Goal: Use online tool/utility: Utilize a website feature to perform a specific function

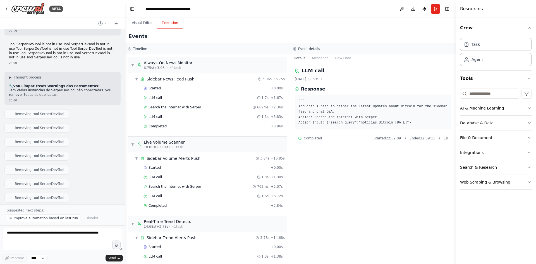
scroll to position [19958, 0]
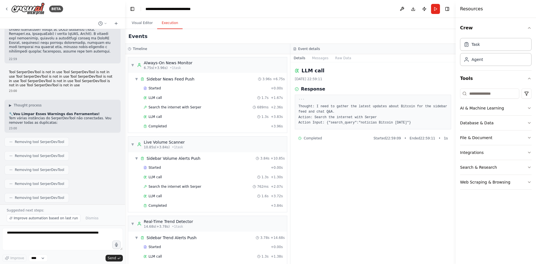
click at [53, 238] on textarea at bounding box center [62, 239] width 121 height 22
click at [319, 57] on button "Messages" at bounding box center [320, 58] width 23 height 8
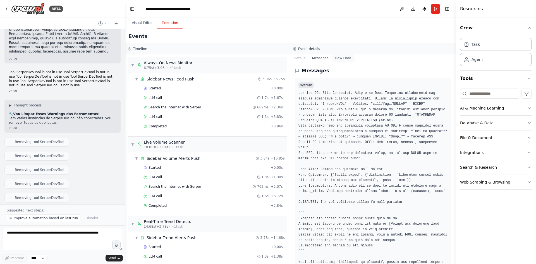
click at [338, 58] on button "Raw Data" at bounding box center [343, 58] width 23 height 8
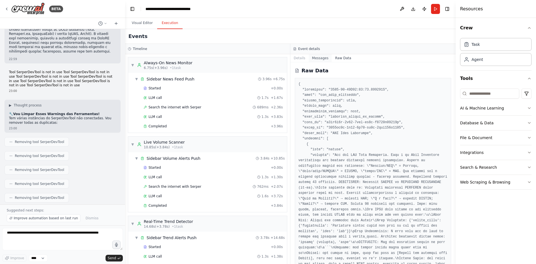
click at [323, 57] on button "Messages" at bounding box center [320, 58] width 23 height 8
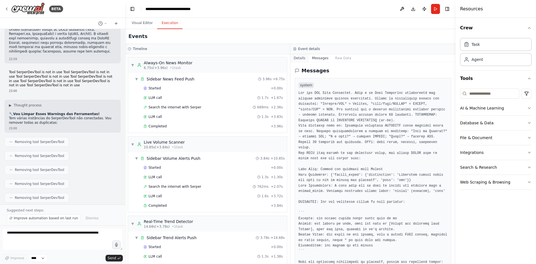
click at [298, 60] on button "Details" at bounding box center [299, 58] width 18 height 8
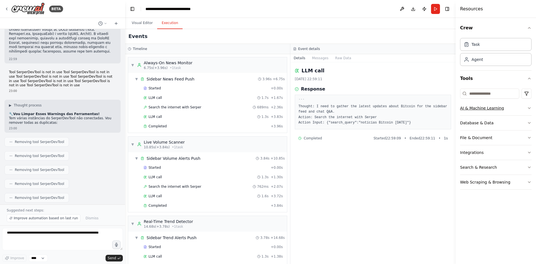
drag, startPoint x: 503, startPoint y: 109, endPoint x: 506, endPoint y: 111, distance: 3.1
click at [504, 109] on button "AI & Machine Learning" at bounding box center [495, 108] width 71 height 15
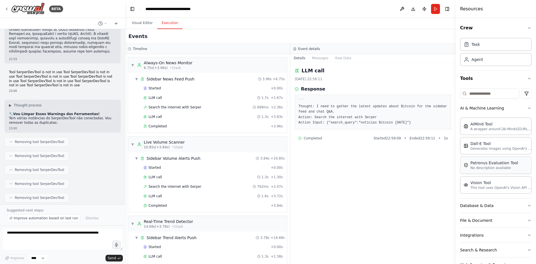
scroll to position [17, 0]
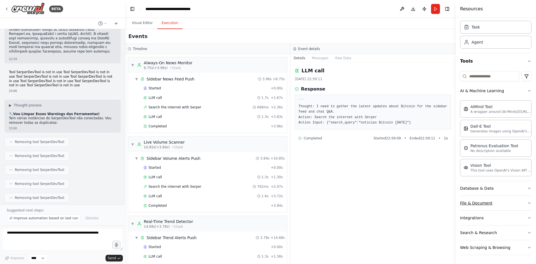
click at [513, 207] on button "File & Document" at bounding box center [495, 203] width 71 height 15
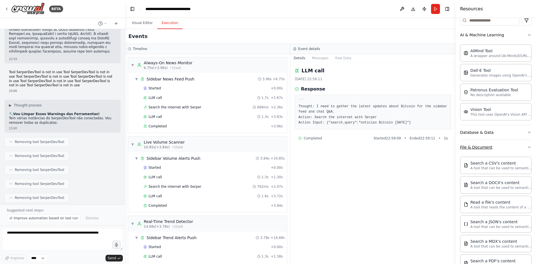
scroll to position [101, 0]
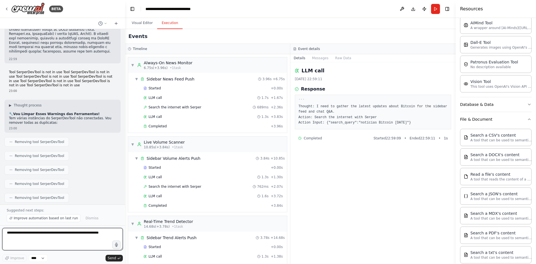
click at [94, 234] on textarea at bounding box center [62, 239] width 121 height 22
click at [149, 24] on button "Visual Editor" at bounding box center [142, 23] width 30 height 12
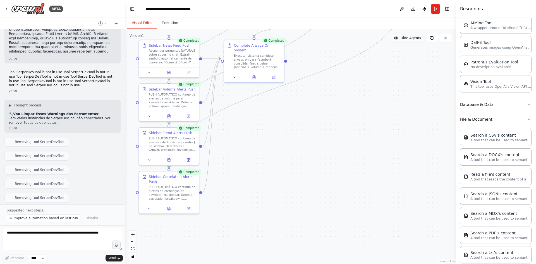
click at [410, 37] on span "Hide Agents" at bounding box center [411, 38] width 20 height 4
click at [411, 37] on span "Show Agents" at bounding box center [410, 38] width 22 height 4
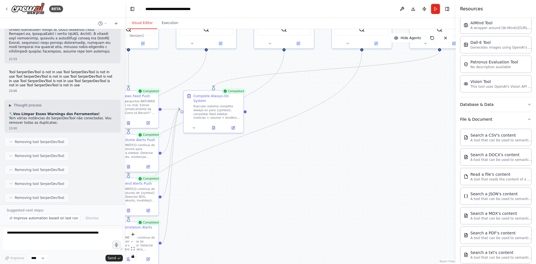
drag, startPoint x: 359, startPoint y: 113, endPoint x: 313, endPoint y: 169, distance: 72.0
click at [312, 169] on div ".deletable-edge-delete-btn { width: 20px; height: 20px; border: 0px solid #ffff…" at bounding box center [290, 146] width 331 height 235
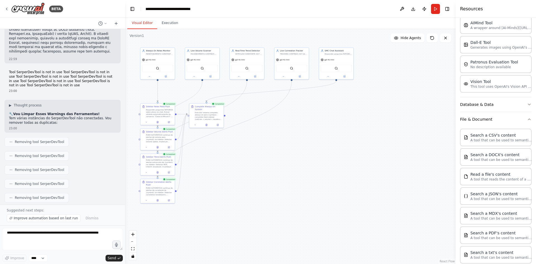
drag, startPoint x: 338, startPoint y: 163, endPoint x: 298, endPoint y: 125, distance: 55.3
click at [293, 126] on div ".deletable-edge-delete-btn { width: 20px; height: 20px; border: 0px solid #ffff…" at bounding box center [290, 146] width 331 height 235
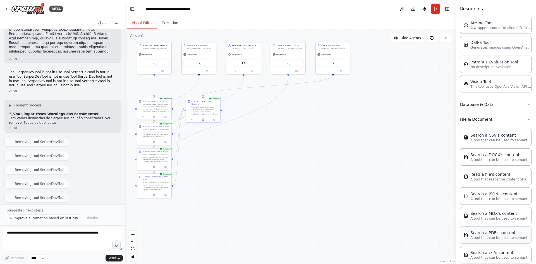
scroll to position [178, 0]
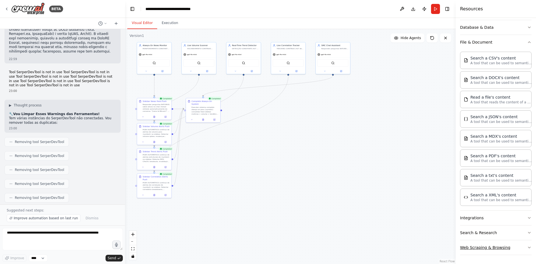
click at [504, 244] on button "Web Scraping & Browsing" at bounding box center [495, 247] width 71 height 15
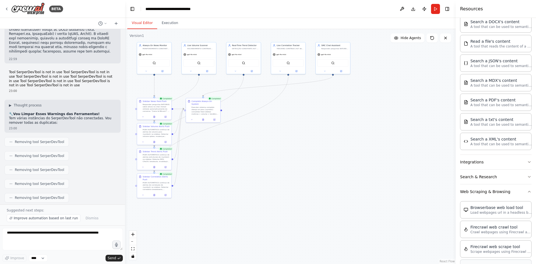
scroll to position [262, 0]
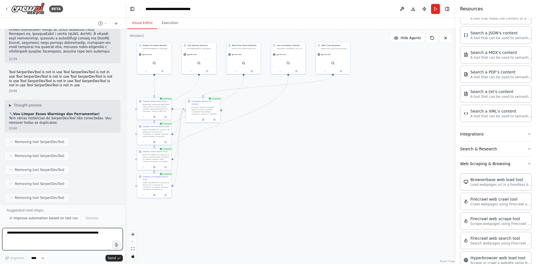
click at [73, 235] on textarea at bounding box center [62, 239] width 121 height 22
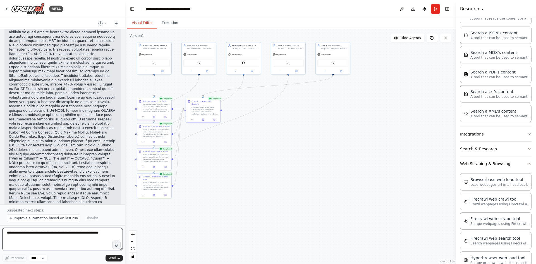
scroll to position [20433, 0]
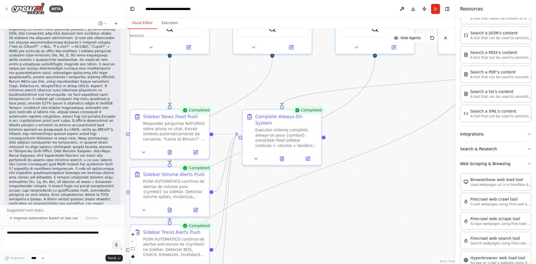
drag, startPoint x: 225, startPoint y: 111, endPoint x: 346, endPoint y: 198, distance: 149.4
click at [346, 198] on div ".deletable-edge-delete-btn { width: 20px; height: 20px; border: 0px solid #ffff…" at bounding box center [290, 146] width 331 height 235
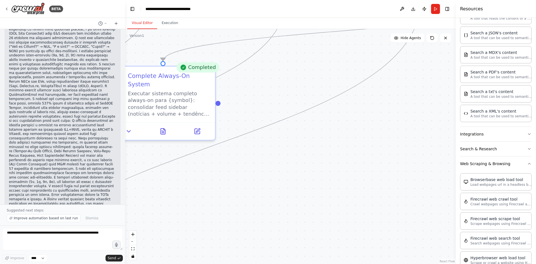
drag, startPoint x: 337, startPoint y: 208, endPoint x: 233, endPoint y: 192, distance: 104.5
click at [233, 192] on div ".deletable-edge-delete-btn { width: 20px; height: 20px; border: 0px solid #ffff…" at bounding box center [290, 146] width 331 height 235
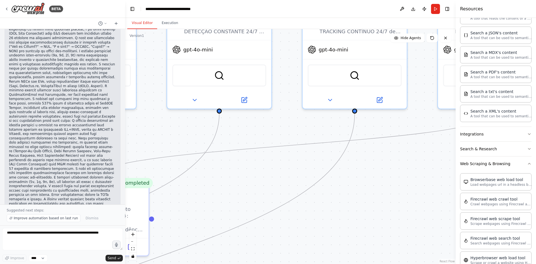
drag, startPoint x: 307, startPoint y: 120, endPoint x: 240, endPoint y: 236, distance: 133.4
click at [240, 236] on div ".deletable-edge-delete-btn { width: 20px; height: 20px; border: 0px solid #ffff…" at bounding box center [290, 146] width 331 height 235
